Goal: Task Accomplishment & Management: Use online tool/utility

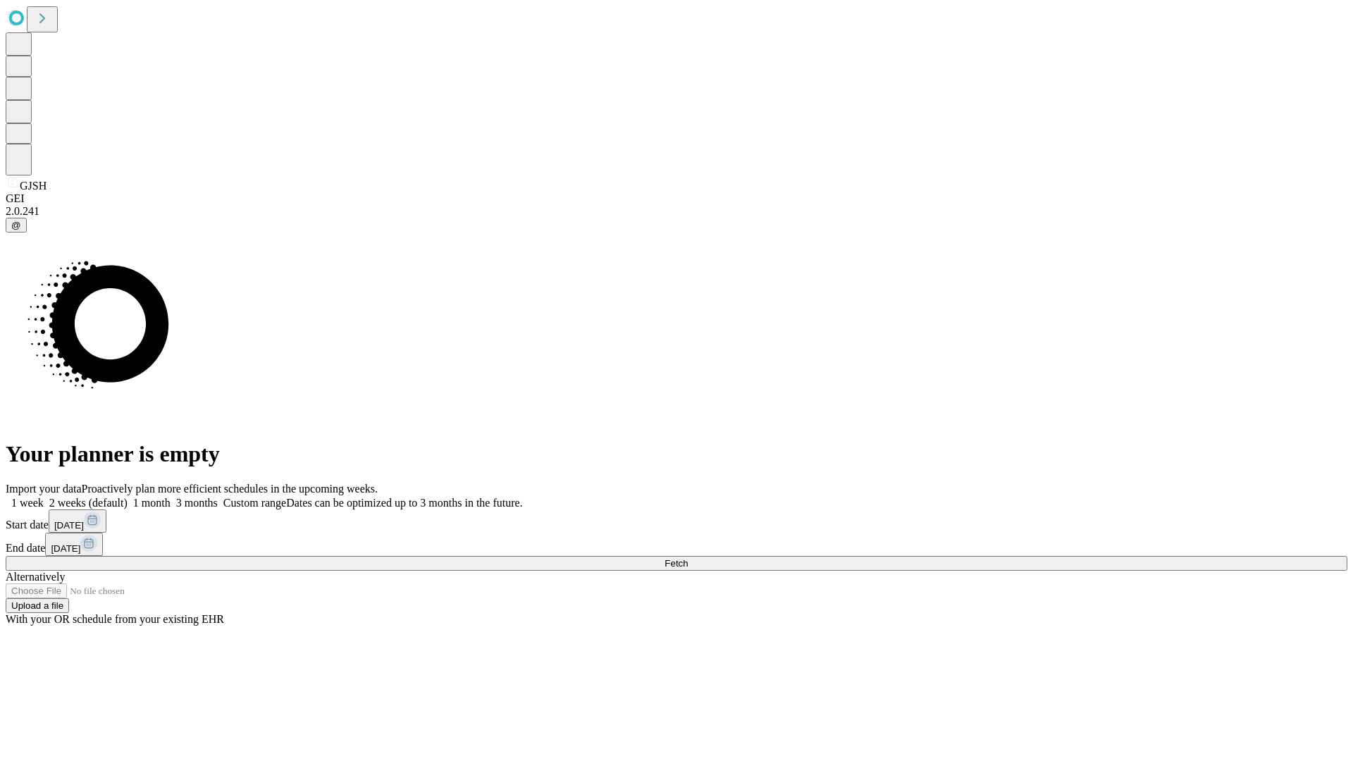
click at [688, 558] on span "Fetch" at bounding box center [676, 563] width 23 height 11
